Goal: Task Accomplishment & Management: Manage account settings

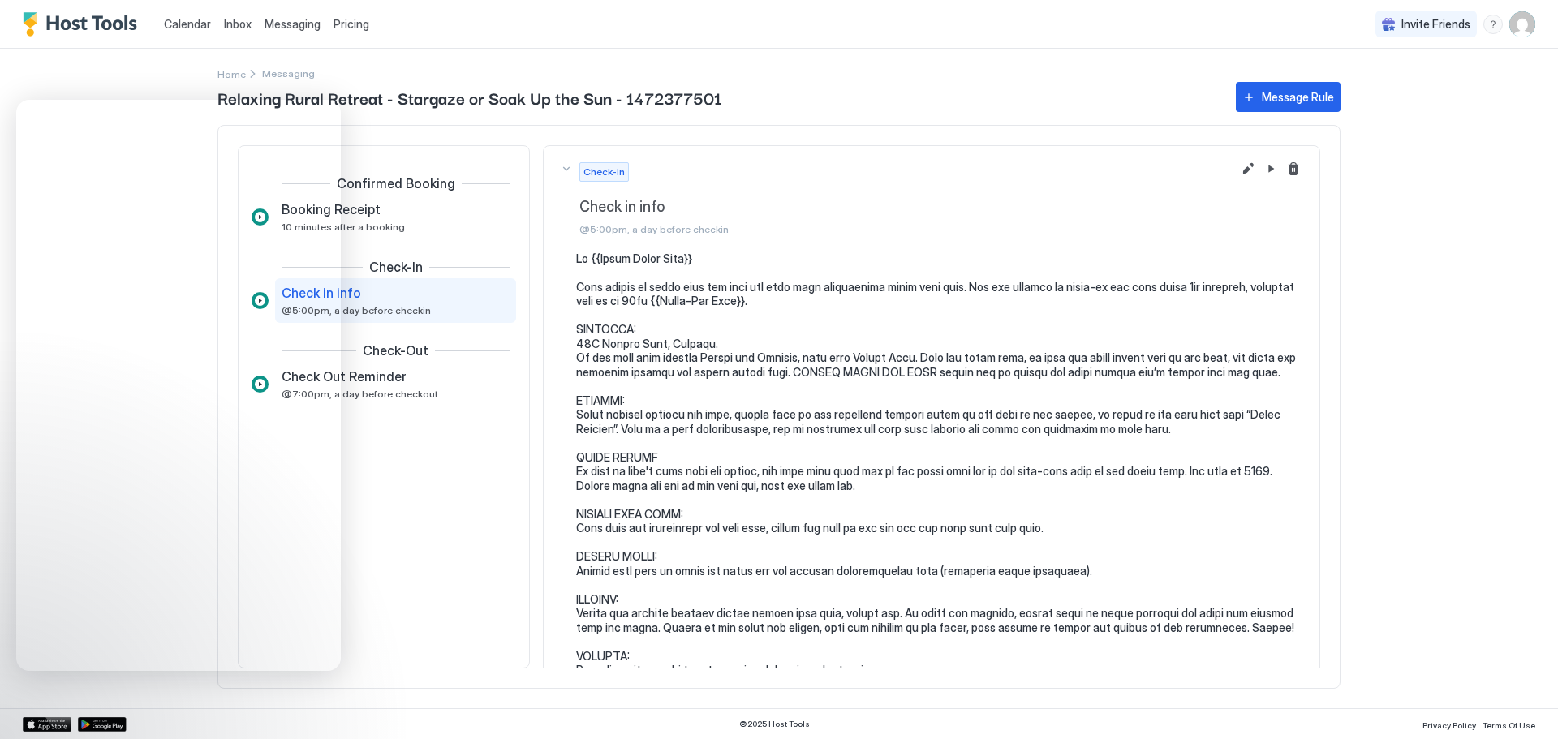
click at [183, 26] on span "Calendar" at bounding box center [187, 24] width 47 height 14
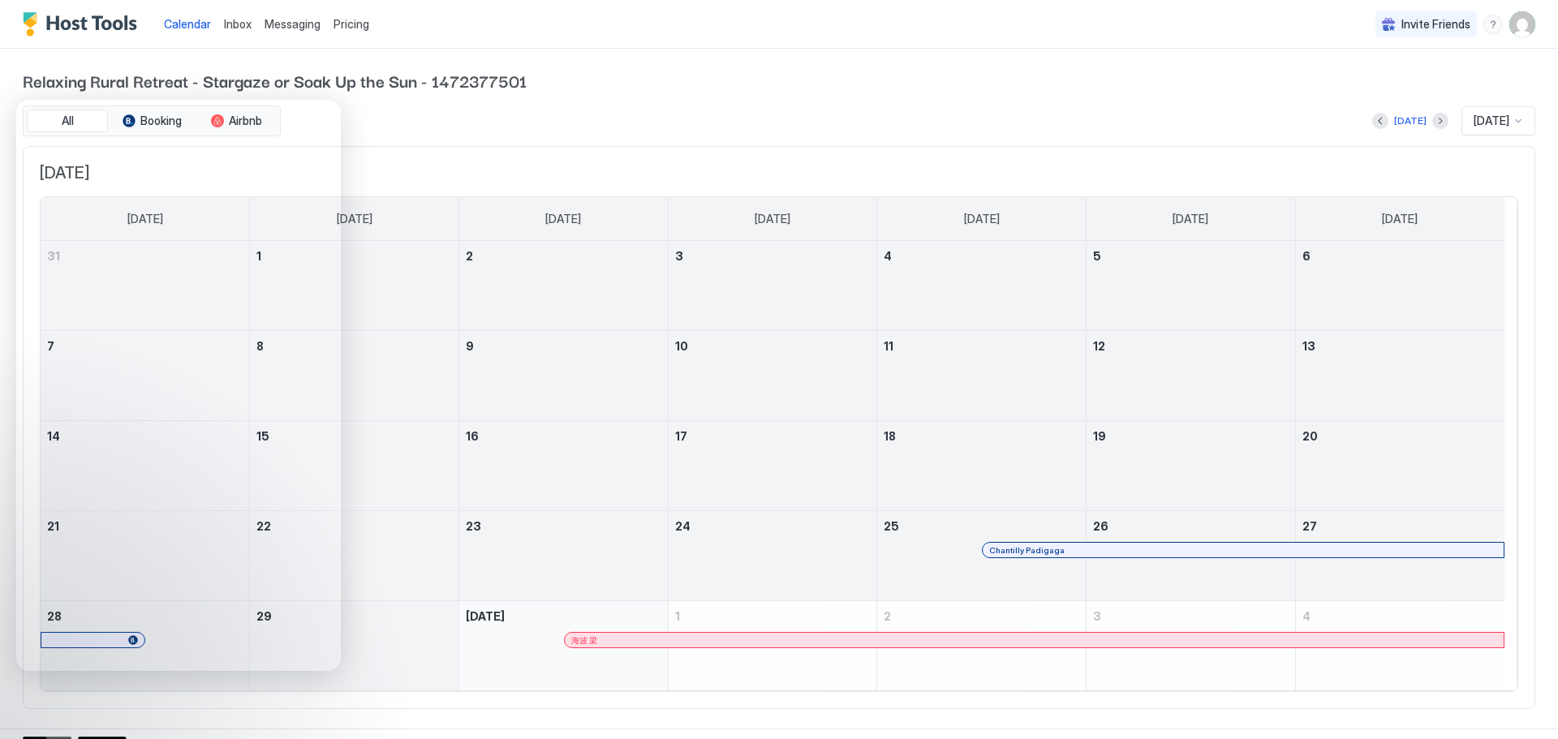
click at [1509, 30] on img "User profile" at bounding box center [1522, 24] width 26 height 26
click at [1342, 97] on span "Settings" at bounding box center [1352, 104] width 44 height 15
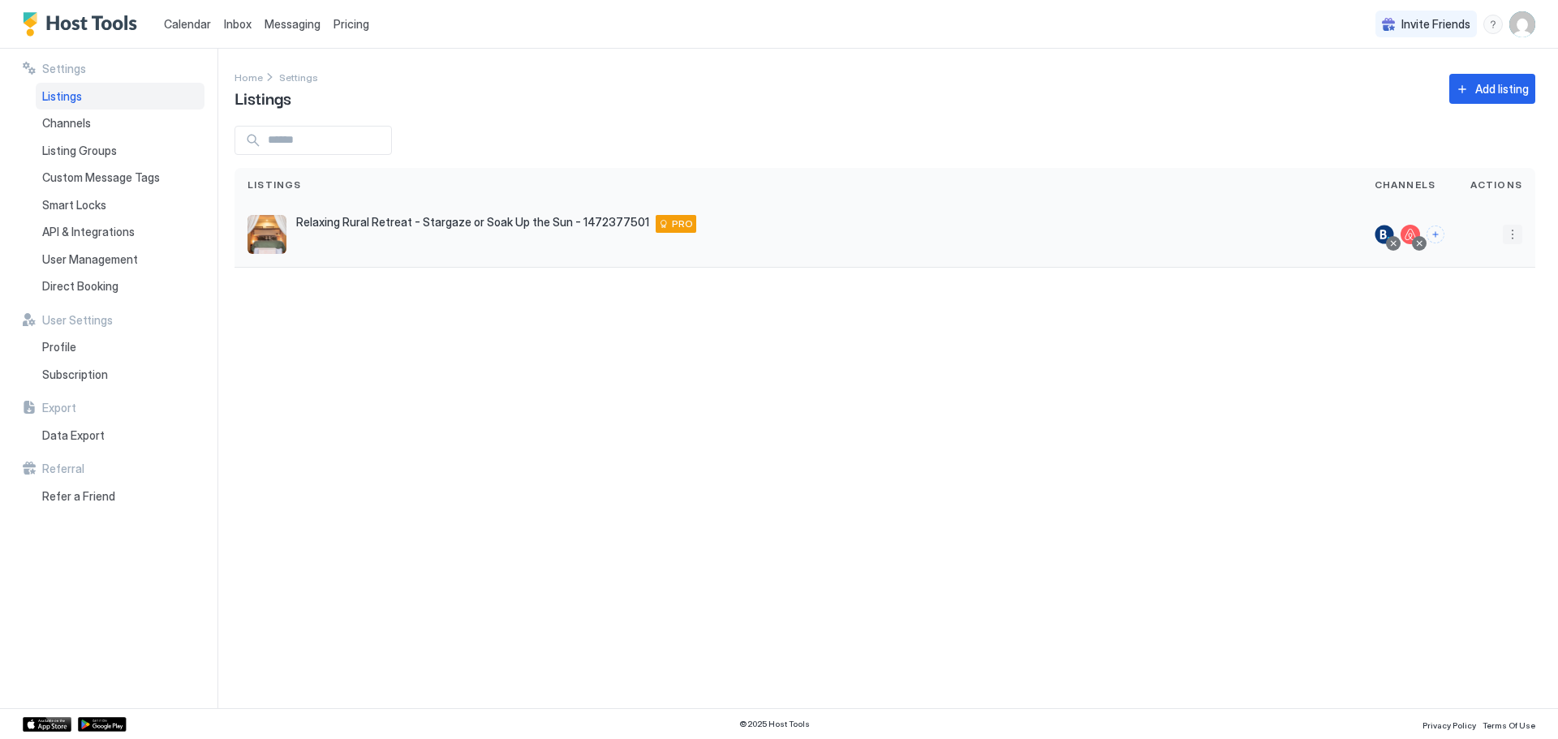
click at [1521, 234] on button "More options" at bounding box center [1512, 234] width 19 height 19
click at [1474, 312] on span "Listing Settings" at bounding box center [1476, 309] width 72 height 12
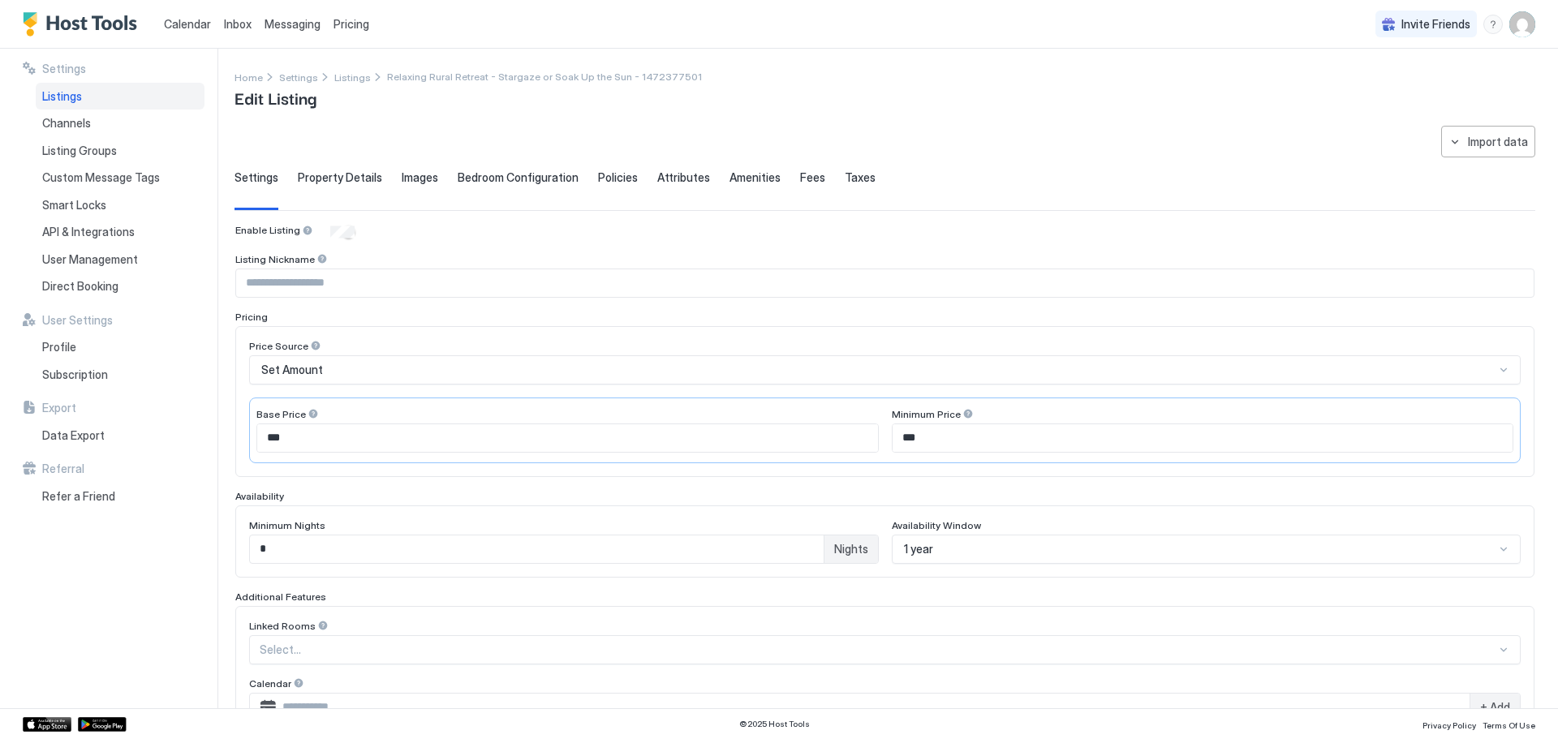
click at [800, 175] on span "Fees" at bounding box center [812, 177] width 25 height 15
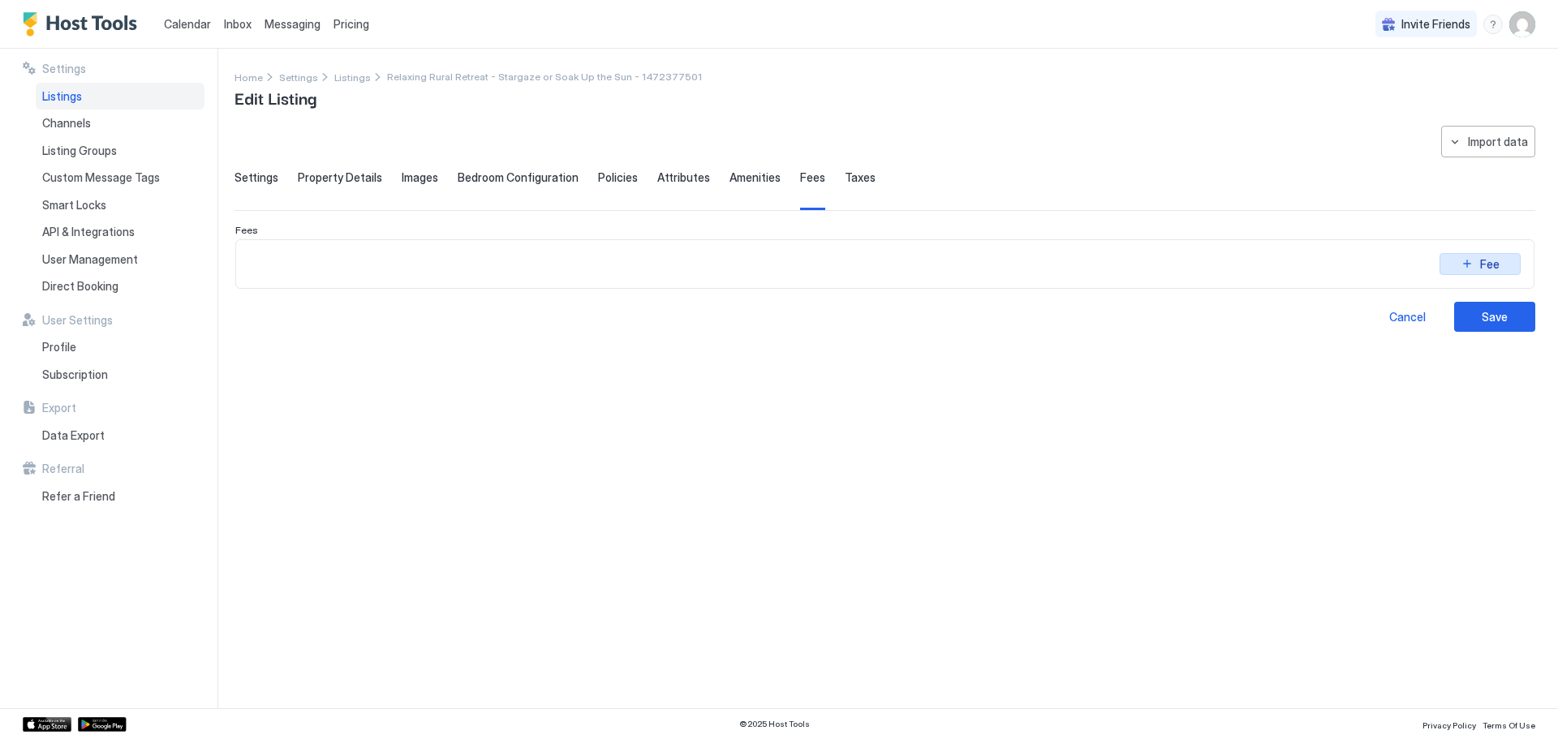
click at [1474, 260] on button "Fee" at bounding box center [1480, 264] width 81 height 22
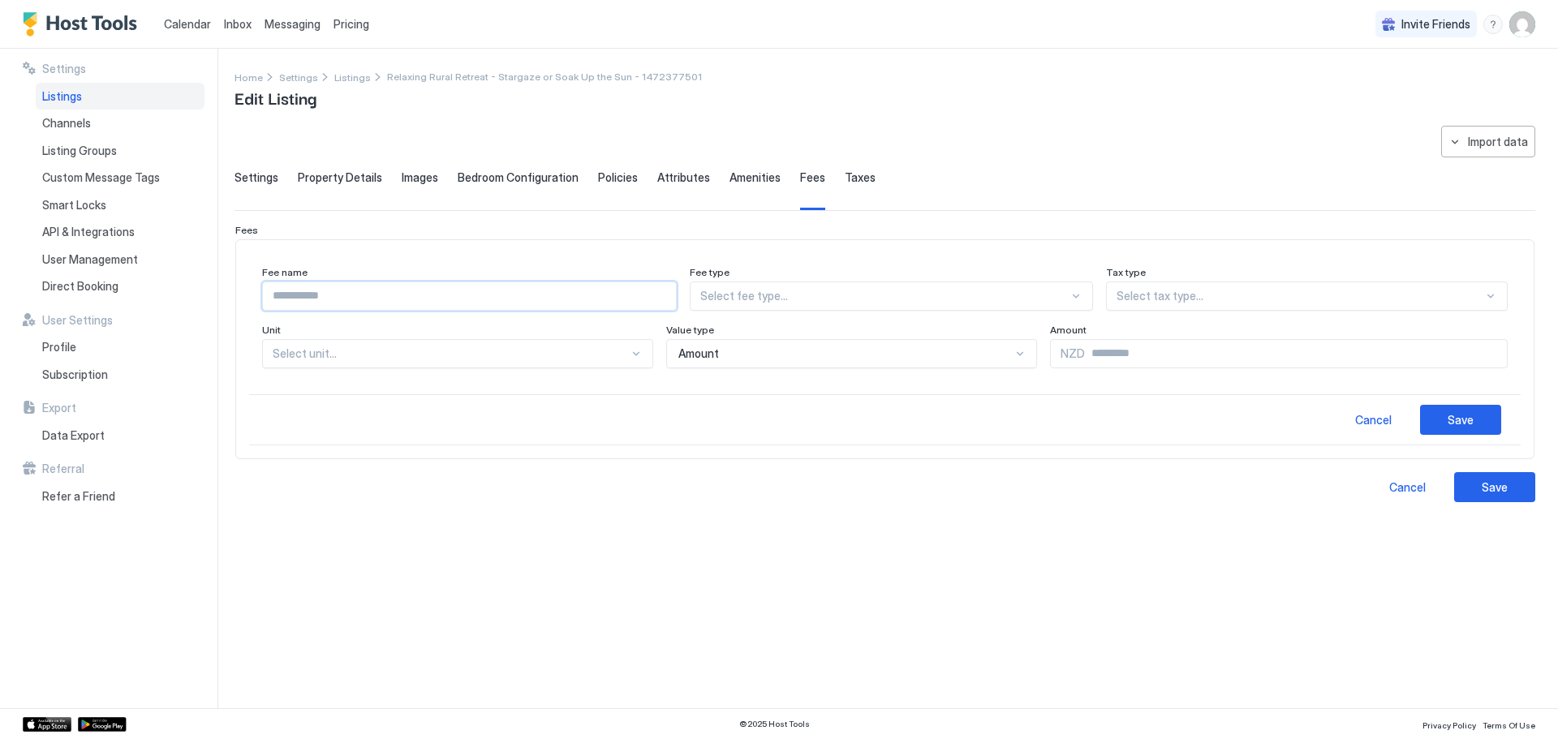
click at [394, 294] on input "Input Field" at bounding box center [469, 296] width 413 height 28
type input "**********"
click at [1082, 300] on div at bounding box center [1075, 296] width 13 height 13
click at [737, 370] on span "General" at bounding box center [719, 365] width 37 height 12
click at [1192, 295] on div at bounding box center [1292, 296] width 381 height 15
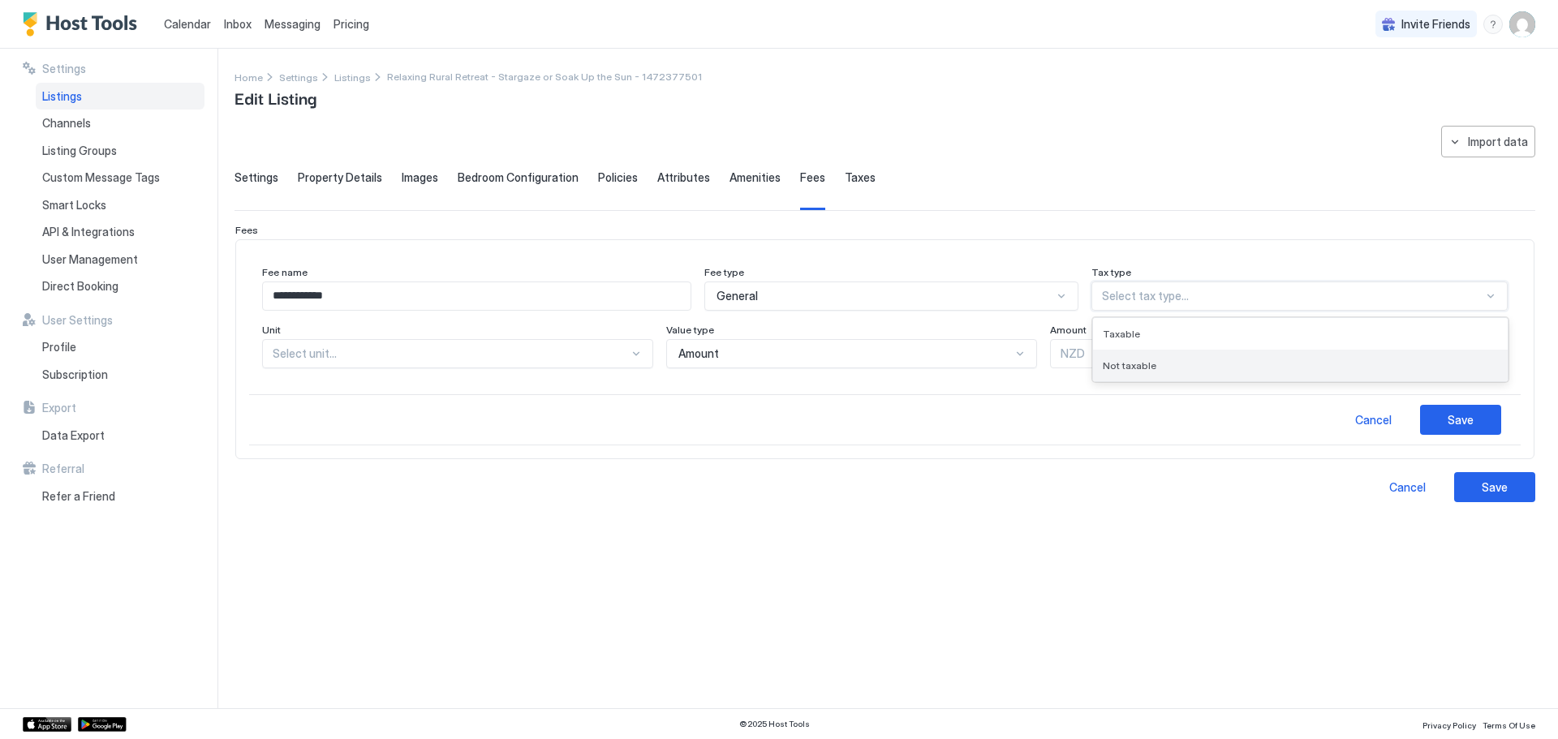
click at [1137, 369] on span "Not taxable" at bounding box center [1130, 365] width 54 height 12
click at [307, 353] on div at bounding box center [451, 353] width 356 height 15
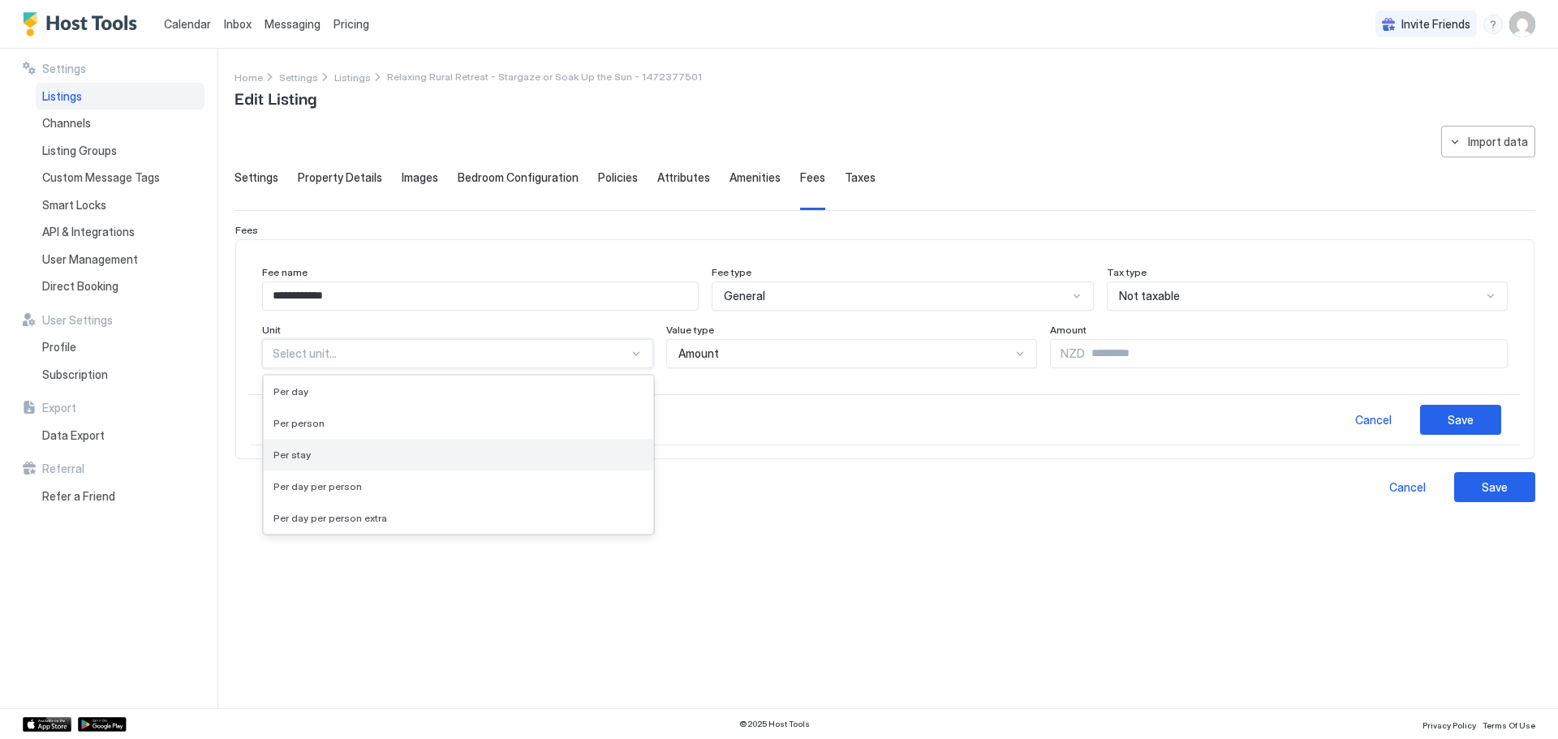
click at [285, 460] on span "Per stay" at bounding box center [291, 455] width 37 height 12
click at [797, 359] on div "Amount" at bounding box center [835, 353] width 338 height 15
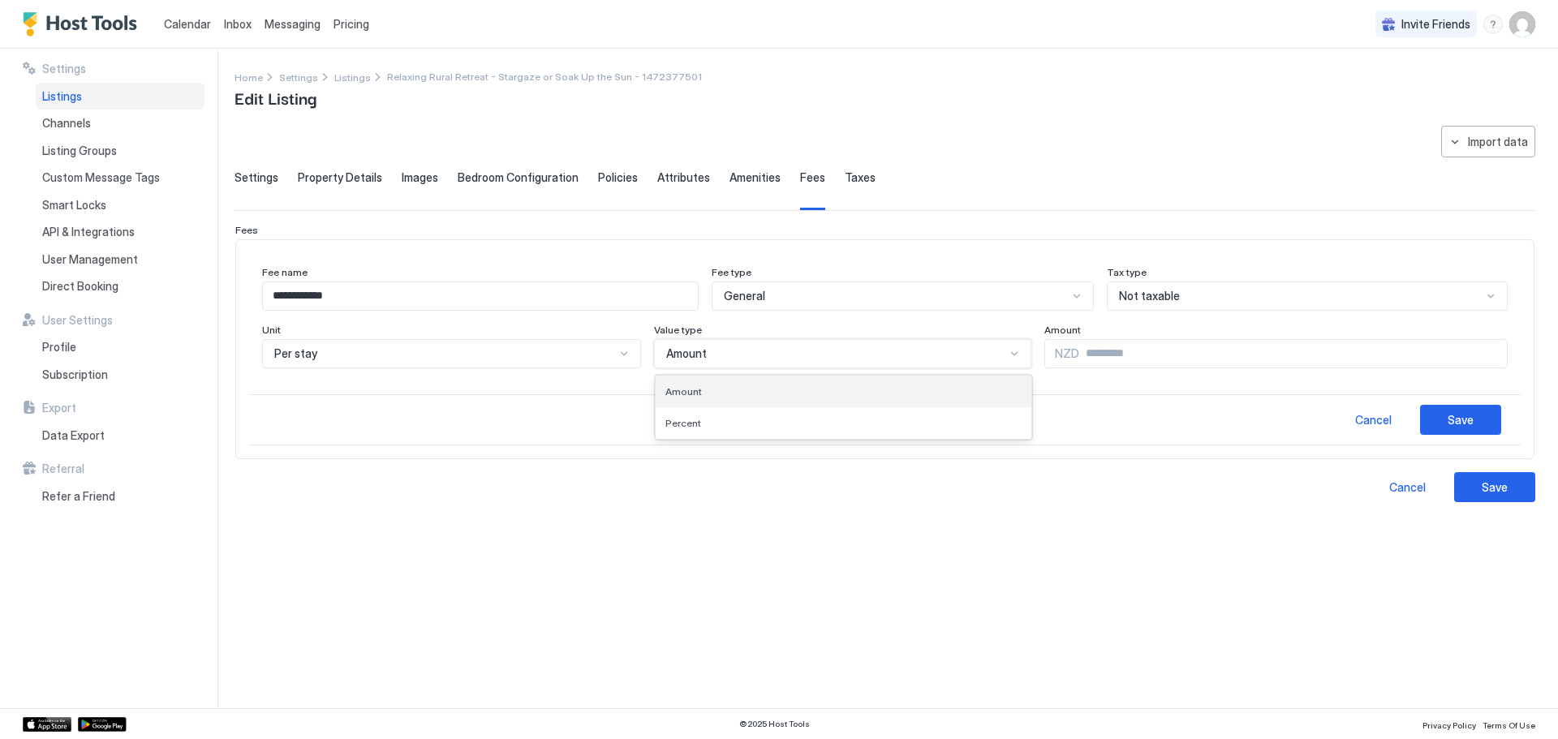
click at [695, 390] on div "Amount" at bounding box center [842, 391] width 355 height 12
click at [1079, 356] on input "Input Field" at bounding box center [1293, 354] width 428 height 28
type input "*****"
click at [1455, 424] on div "Save" at bounding box center [1461, 419] width 26 height 17
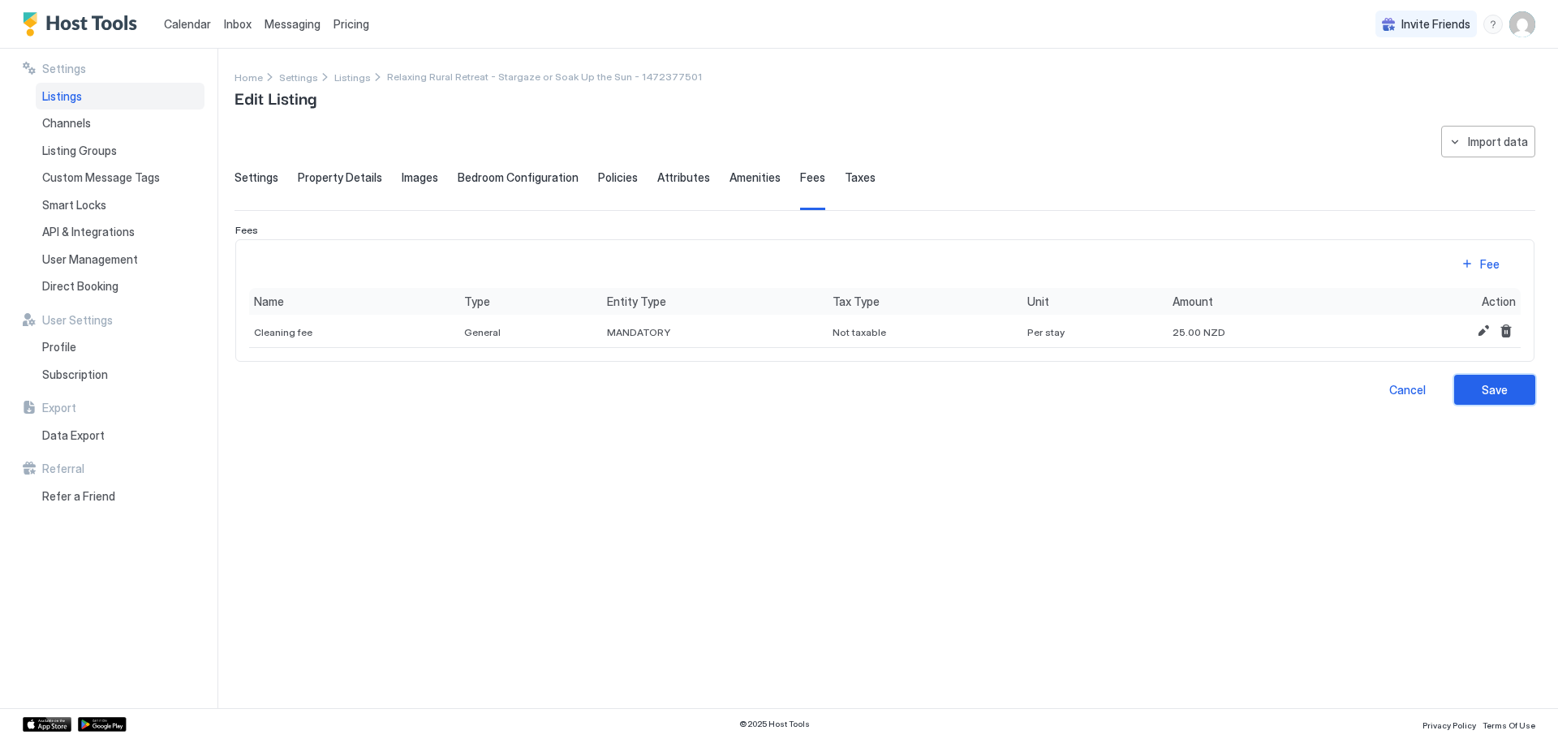
click at [1482, 390] on div "Save" at bounding box center [1495, 389] width 26 height 17
